Goal: Navigation & Orientation: Find specific page/section

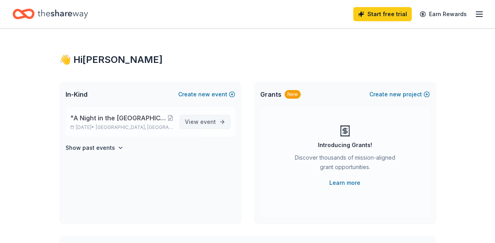
click at [199, 121] on span "View event" at bounding box center [200, 121] width 31 height 9
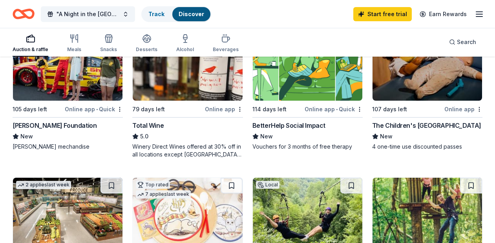
scroll to position [57, 0]
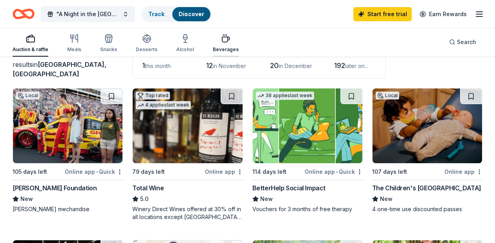
click at [221, 42] on icon "button" at bounding box center [225, 38] width 9 height 9
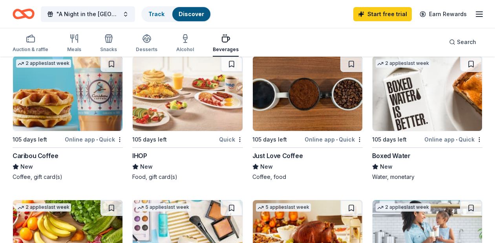
scroll to position [526, 0]
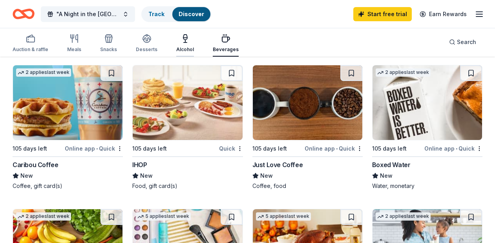
click at [184, 44] on div "Alcohol" at bounding box center [185, 43] width 18 height 19
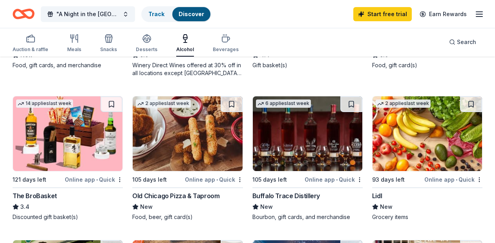
scroll to position [144, 0]
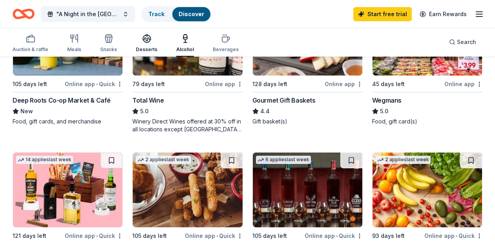
click at [144, 36] on icon "button" at bounding box center [146, 38] width 9 height 9
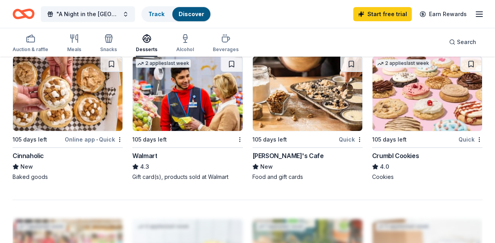
scroll to position [687, 0]
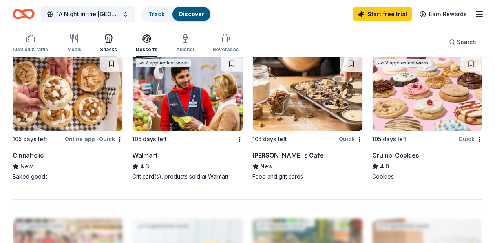
click at [108, 41] on icon "button" at bounding box center [108, 39] width 0 height 5
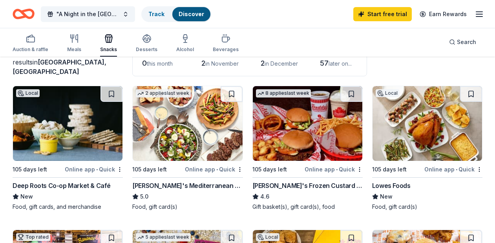
scroll to position [50, 0]
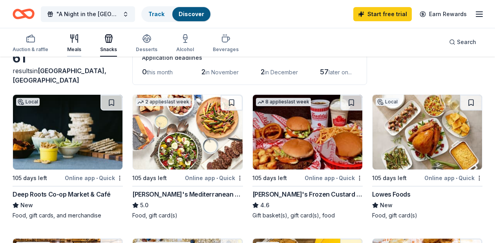
click at [78, 43] on div "button" at bounding box center [74, 38] width 14 height 9
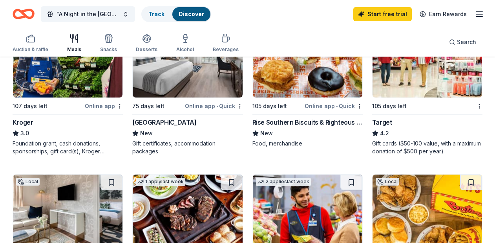
scroll to position [294, 0]
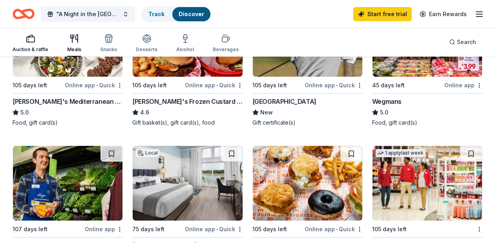
click at [27, 46] on div "Auction & raffle" at bounding box center [31, 49] width 36 height 6
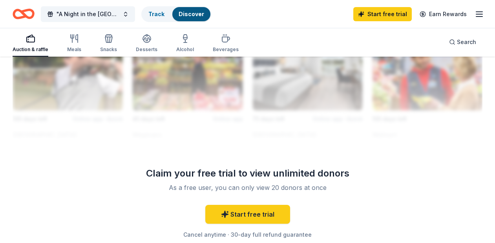
scroll to position [880, 0]
